Goal: Task Accomplishment & Management: Complete application form

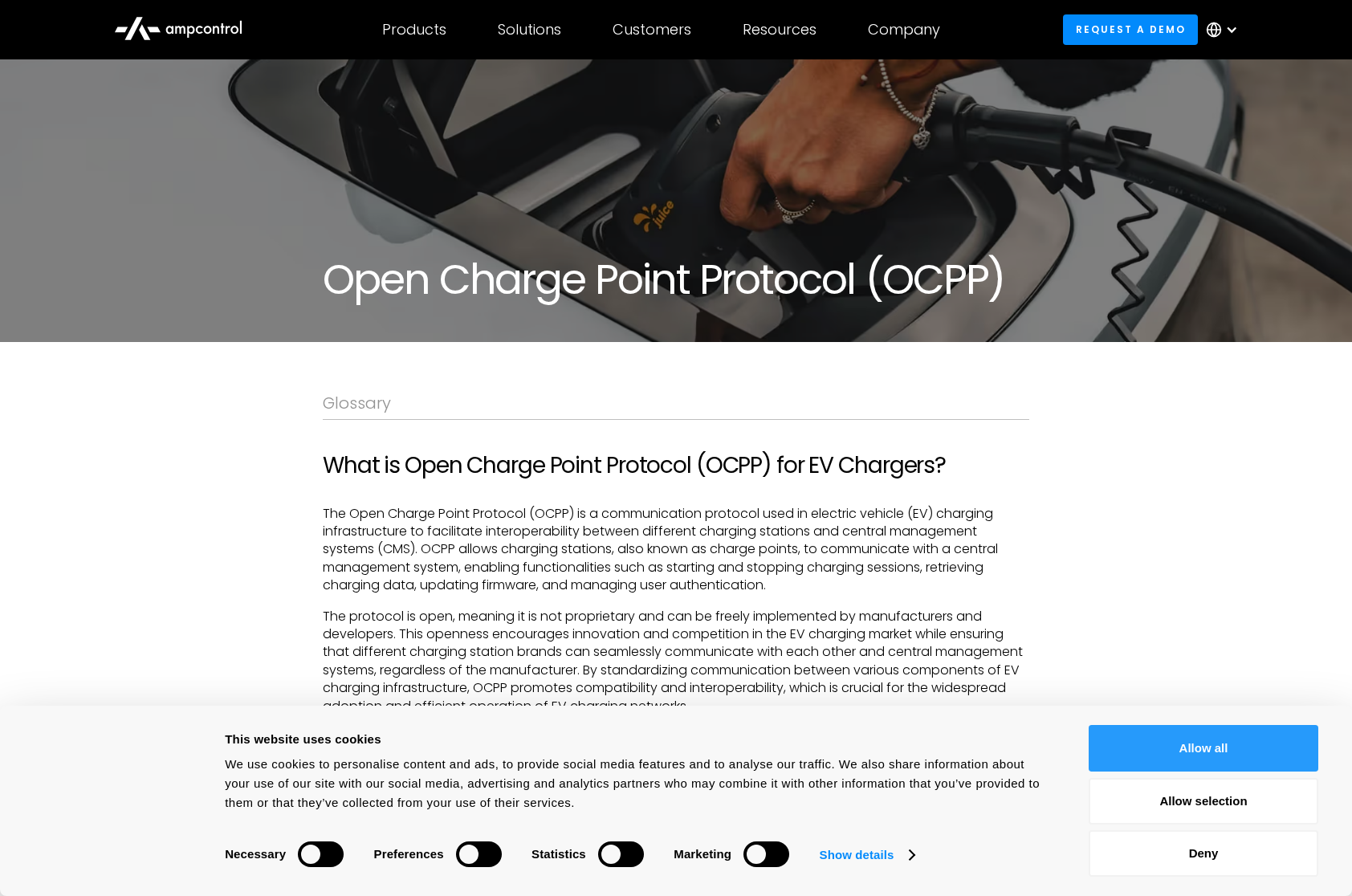
click at [1152, 735] on button "Allow all" at bounding box center [1203, 748] width 229 height 46
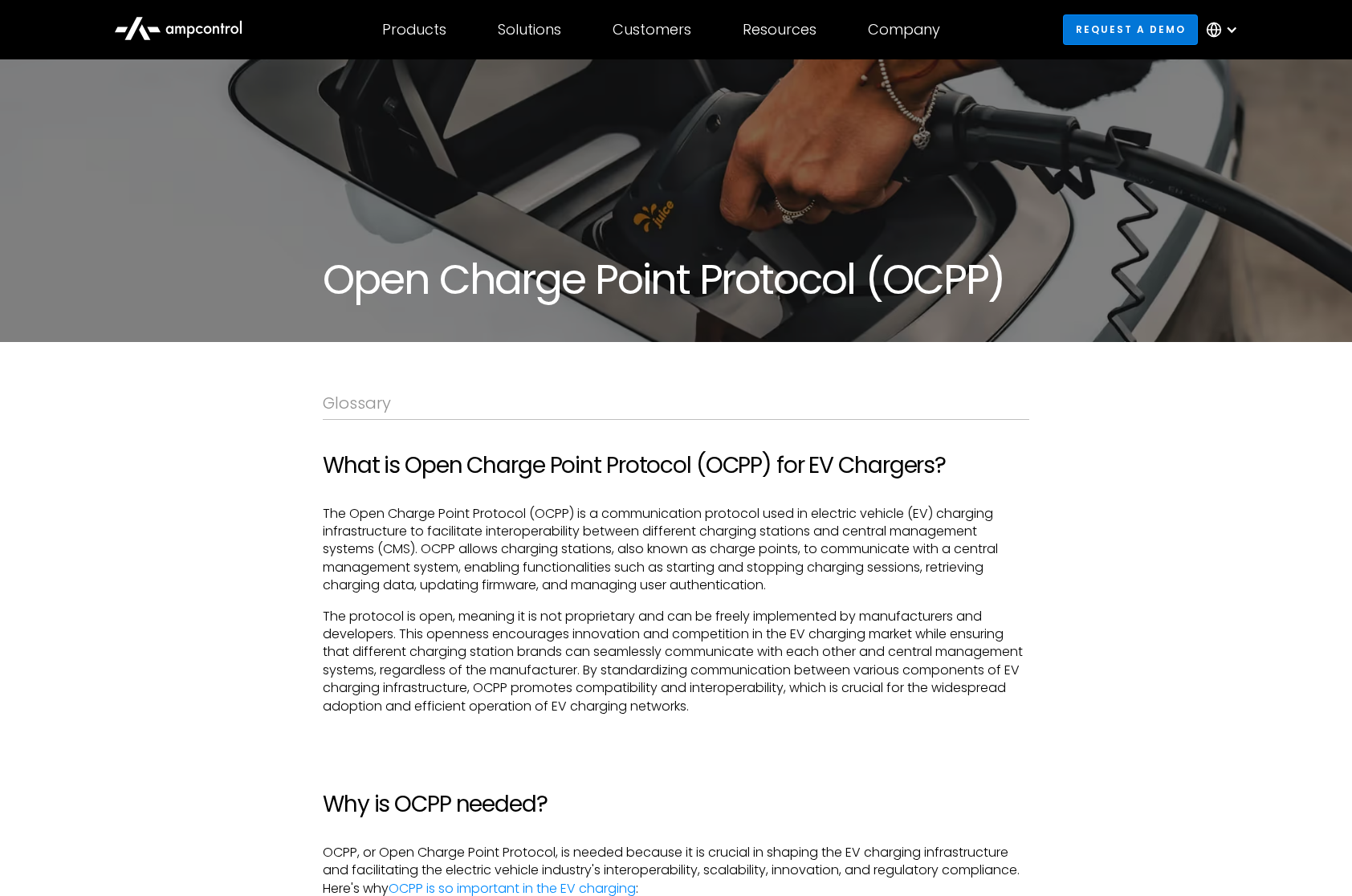
click at [1124, 23] on link "Request a demo" at bounding box center [1130, 30] width 135 height 30
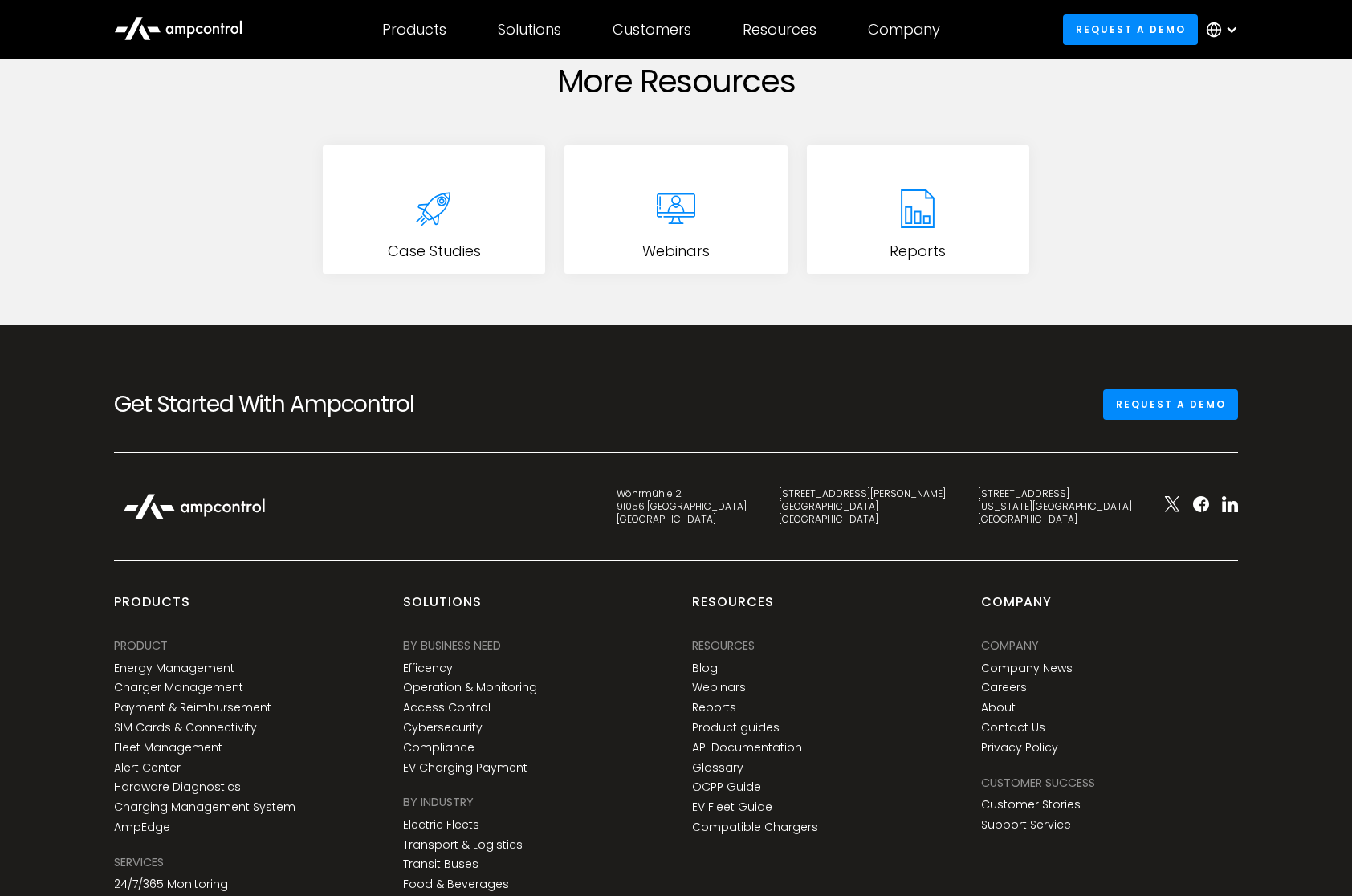
scroll to position [964, 0]
